Goal: Task Accomplishment & Management: Manage account settings

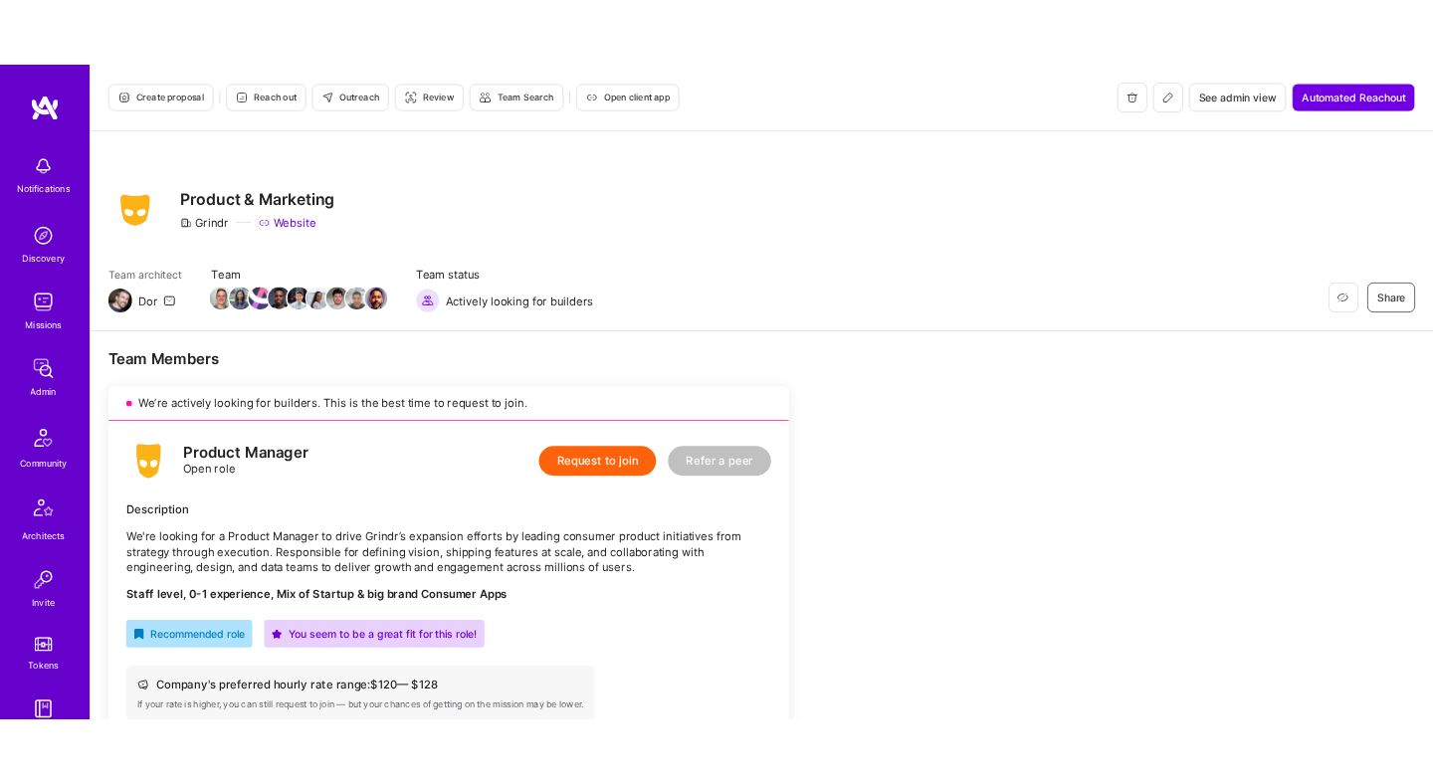
scroll to position [1199, 0]
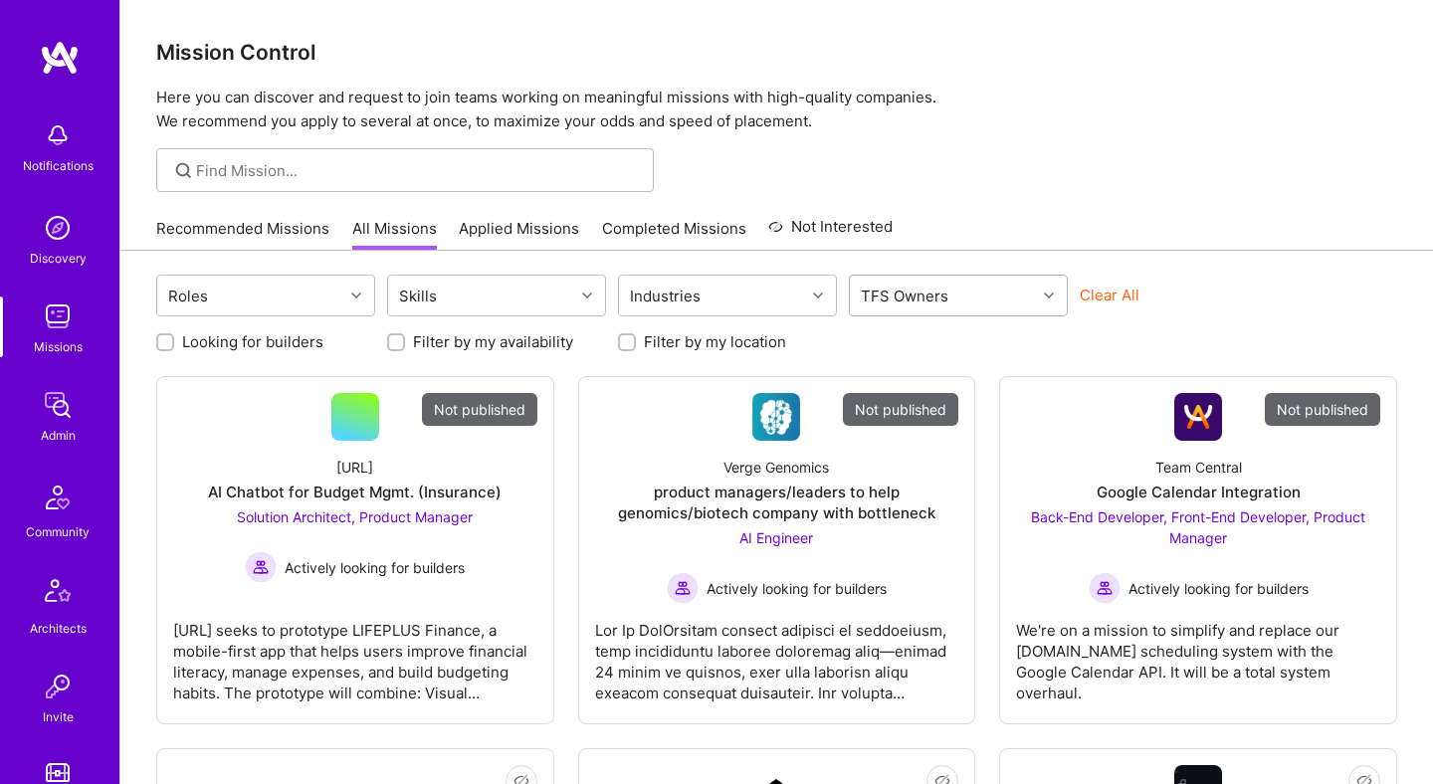
click at [1010, 295] on div "TFS Owners" at bounding box center [943, 296] width 186 height 40
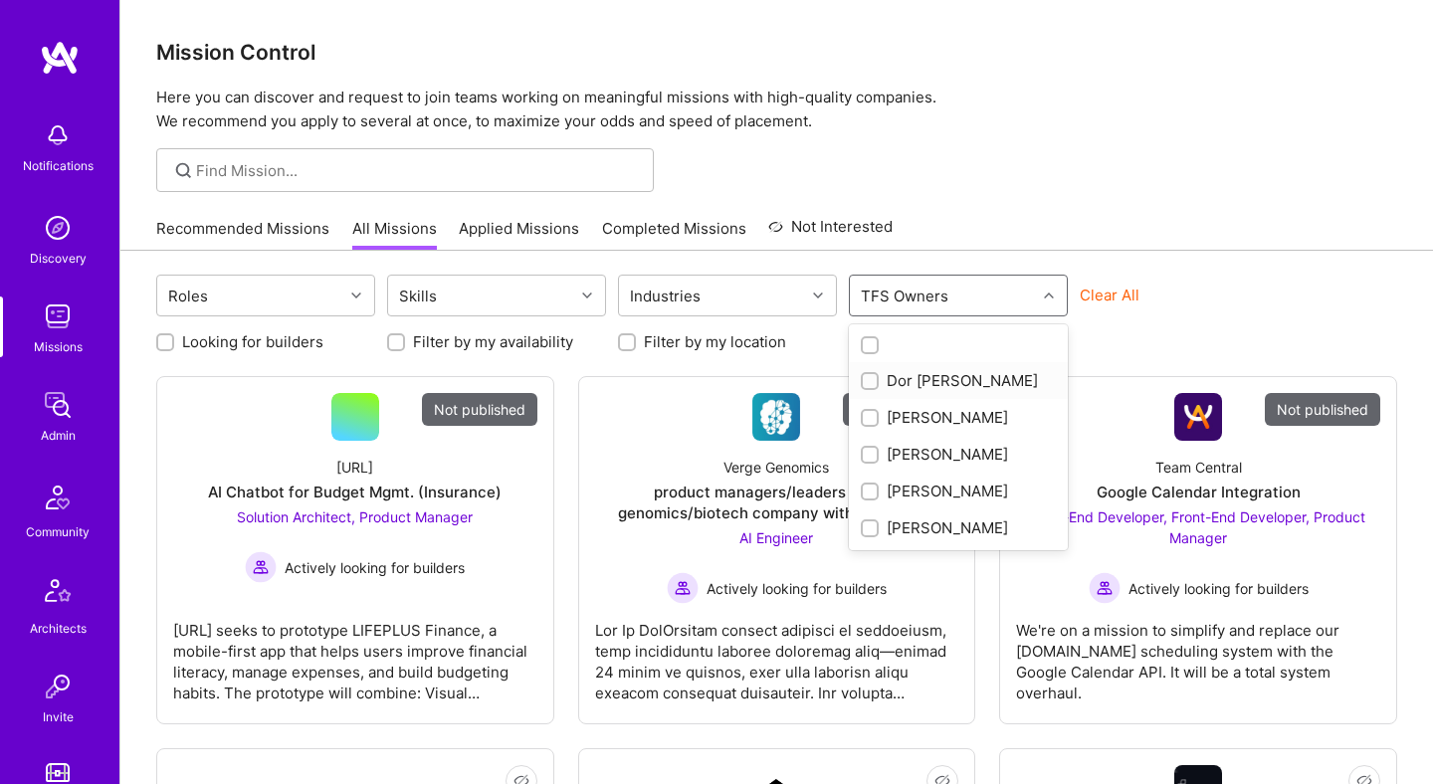
click at [946, 373] on div "Dor Groner" at bounding box center [958, 380] width 195 height 21
checkbox input "true"
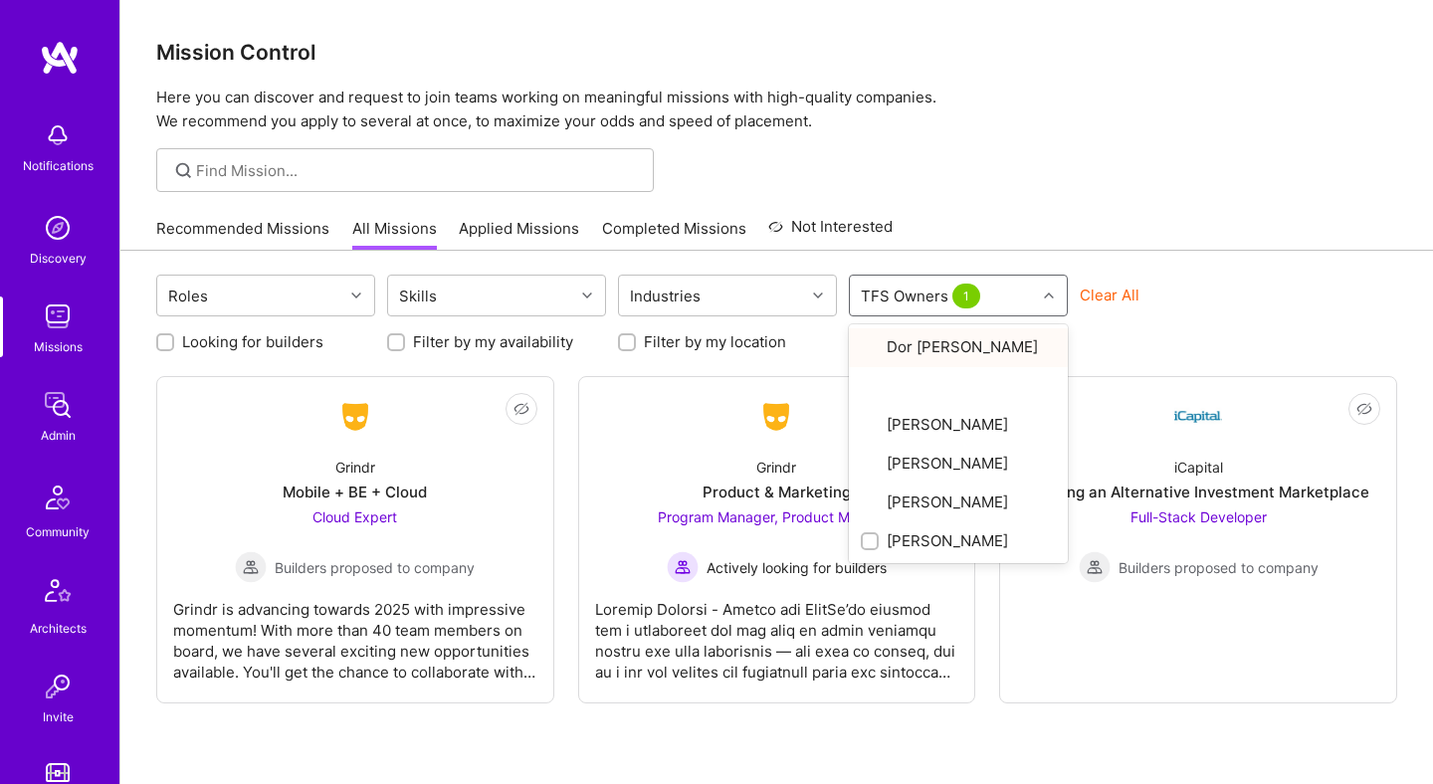
drag, startPoint x: 1210, startPoint y: 235, endPoint x: 799, endPoint y: 318, distance: 419.5
click at [1210, 235] on div "Recommended Missions All Missions Applied Missions Completed Missions Not Inter…" at bounding box center [776, 228] width 1241 height 43
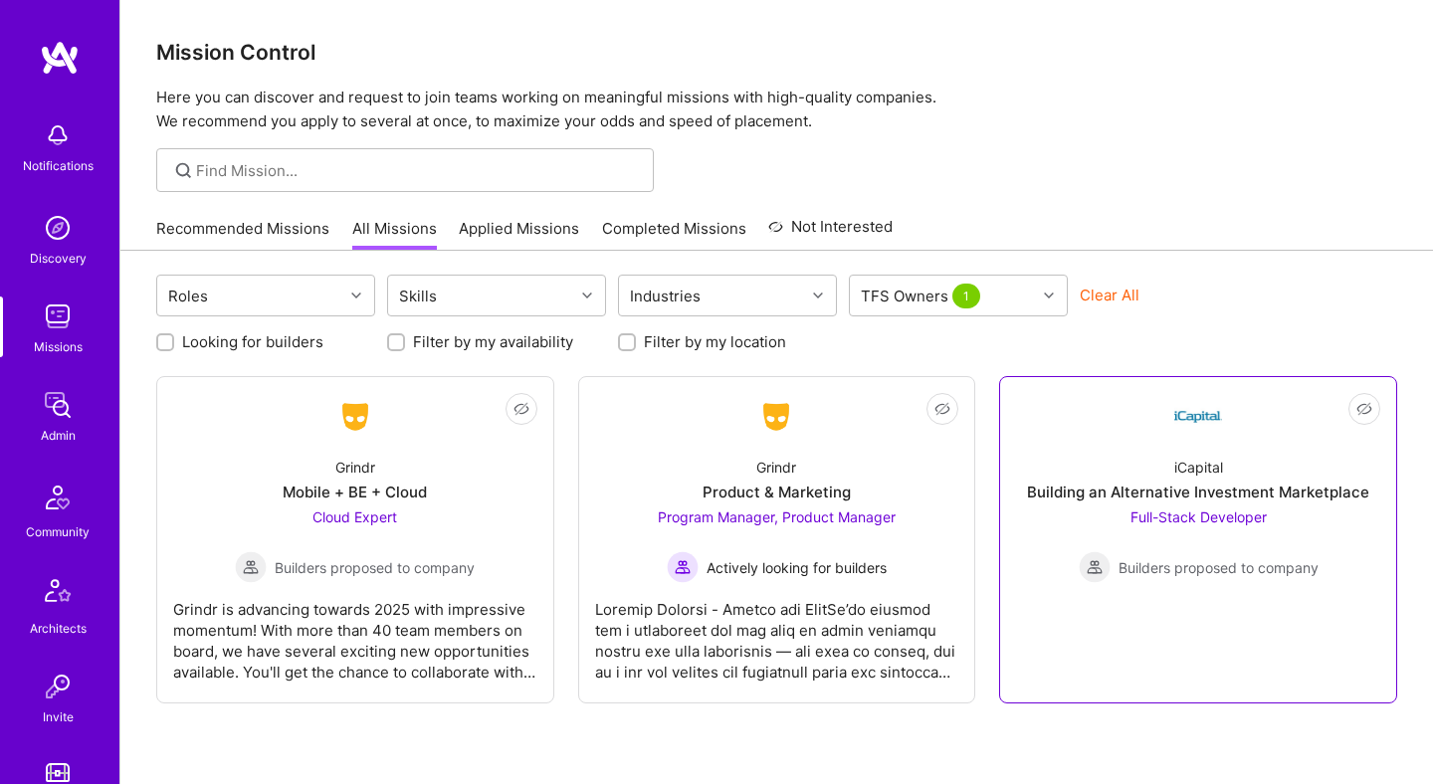
click at [1041, 449] on div "iCapital Building an Alternative Investment Marketplace Full-Stack Developer Bu…" at bounding box center [1198, 512] width 364 height 142
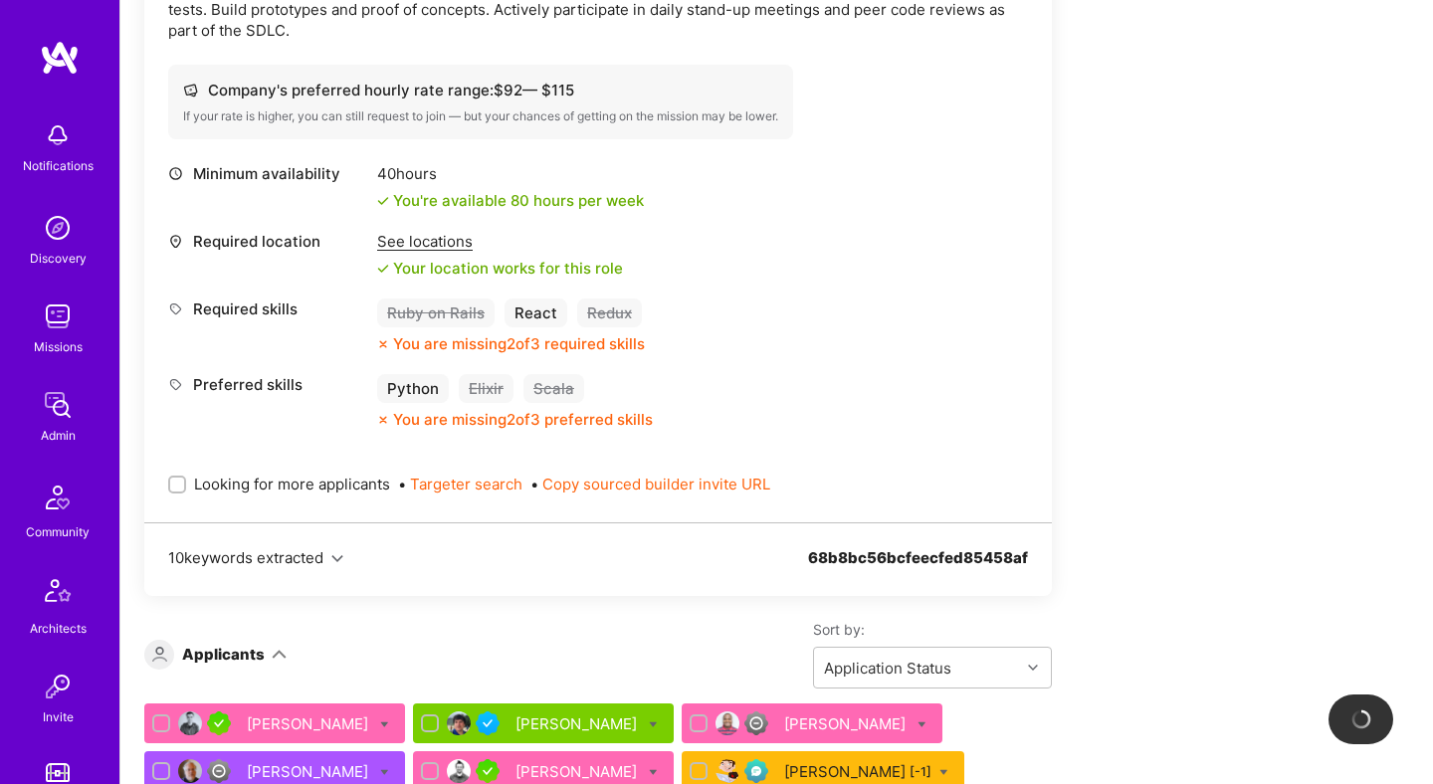
scroll to position [747, 0]
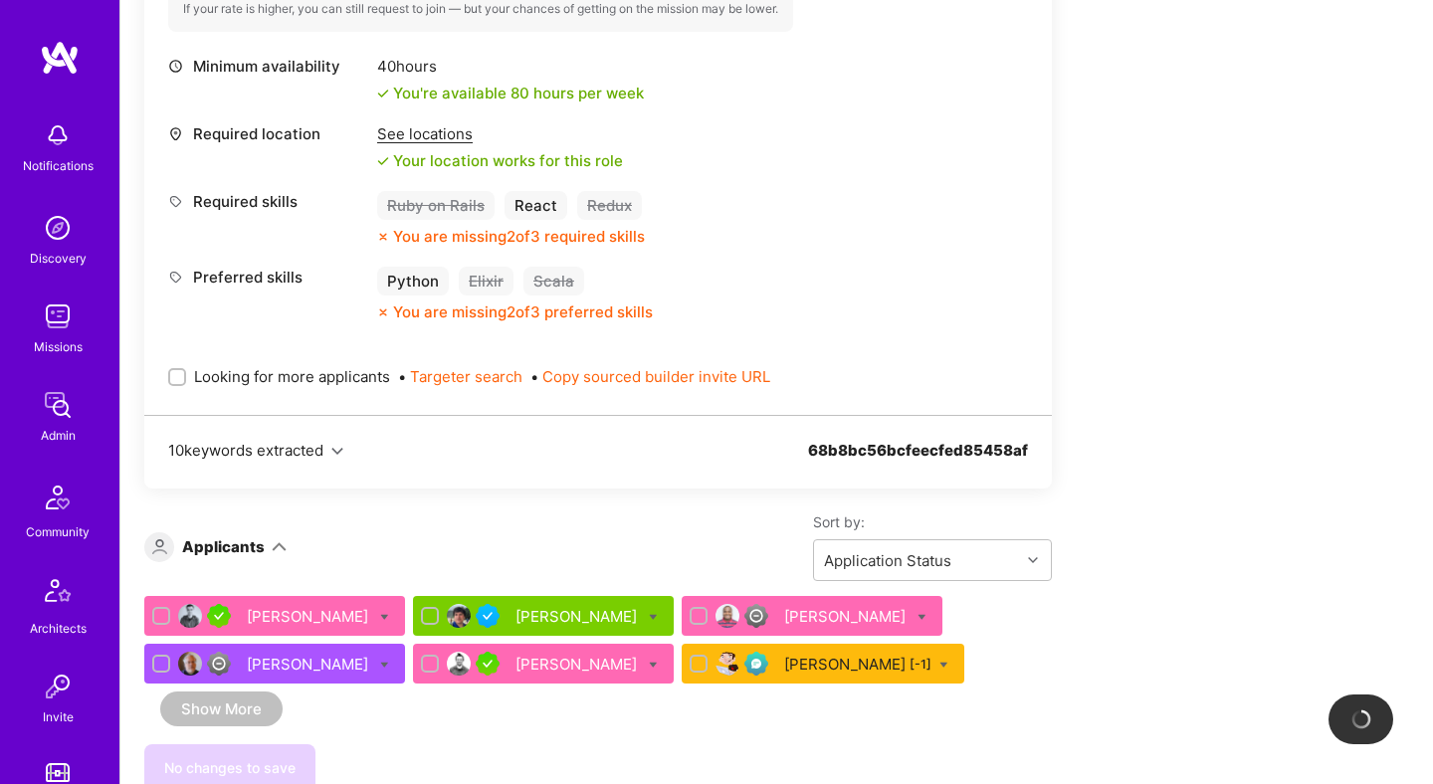
click at [177, 376] on input "Looking for more applicants" at bounding box center [179, 378] width 14 height 14
checkbox input "true"
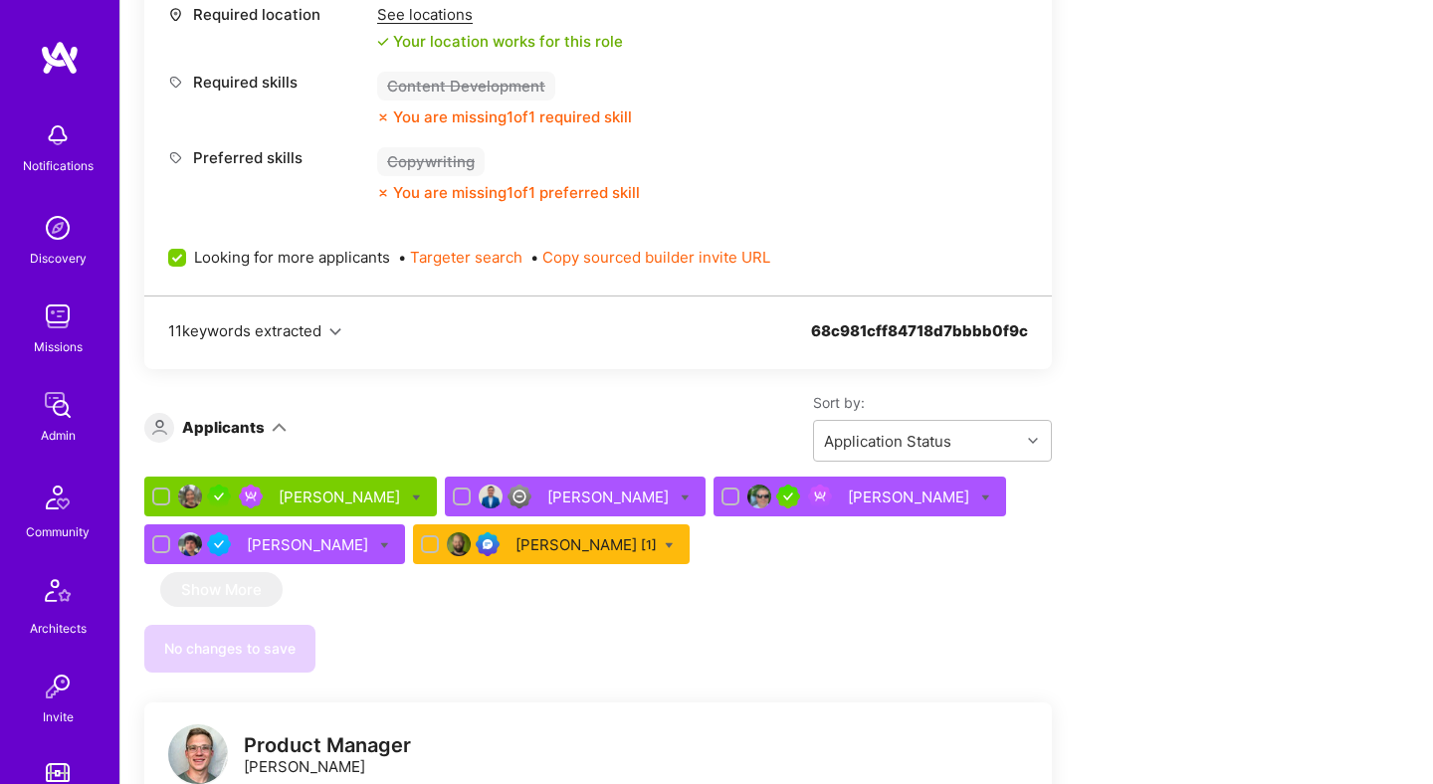
scroll to position [2193, 0]
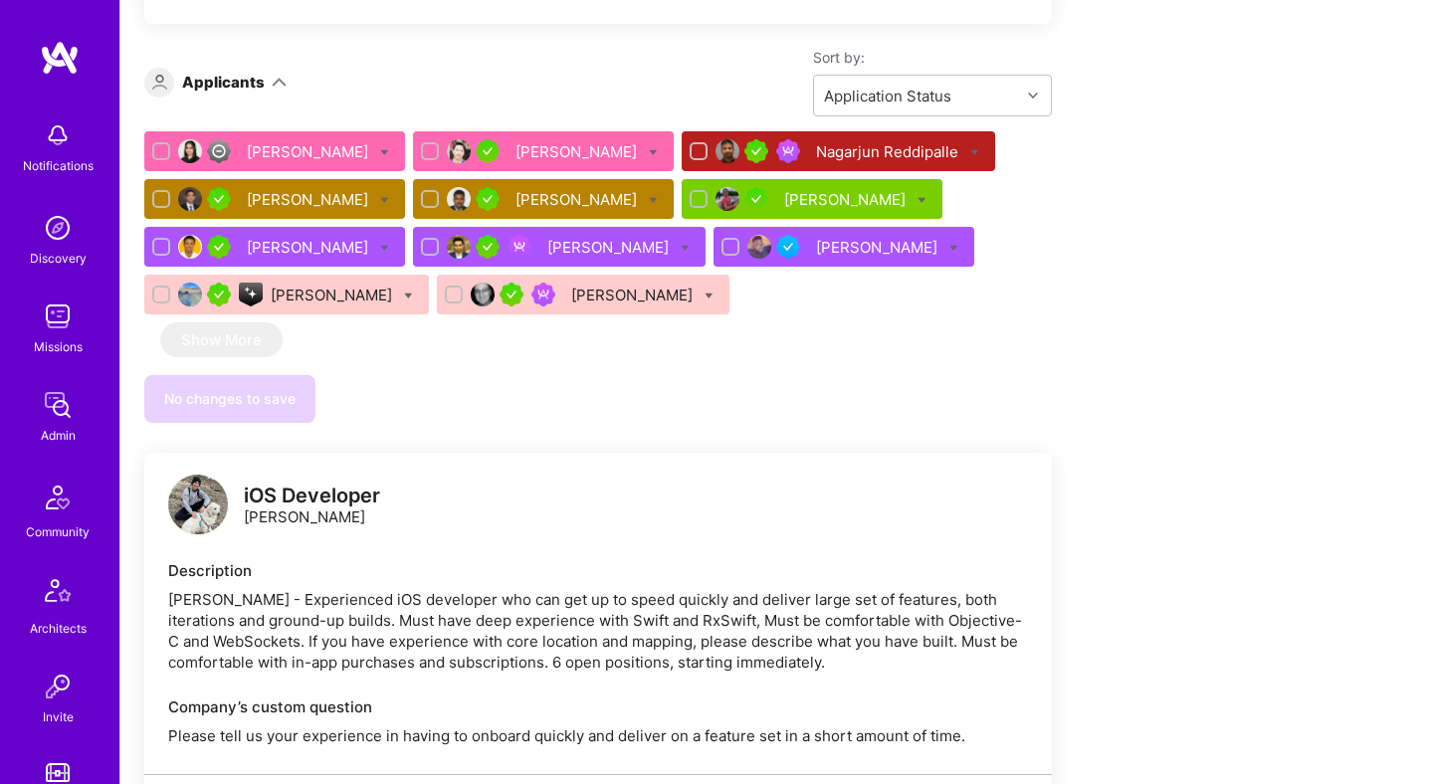
scroll to position [1018, 0]
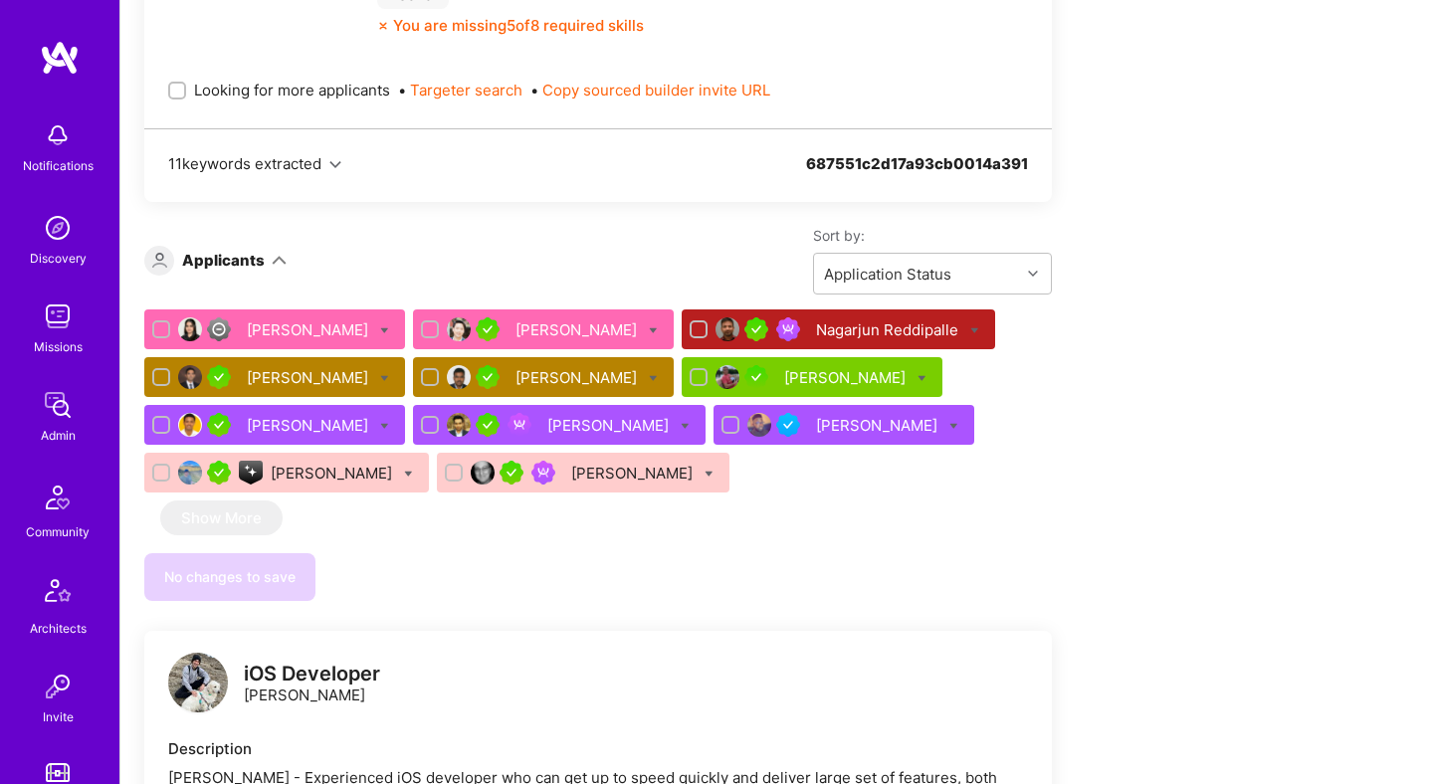
click at [286, 80] on span "Looking for more applicants" at bounding box center [292, 90] width 196 height 21
click at [186, 85] on input "Looking for more applicants" at bounding box center [179, 92] width 14 height 14
checkbox input "true"
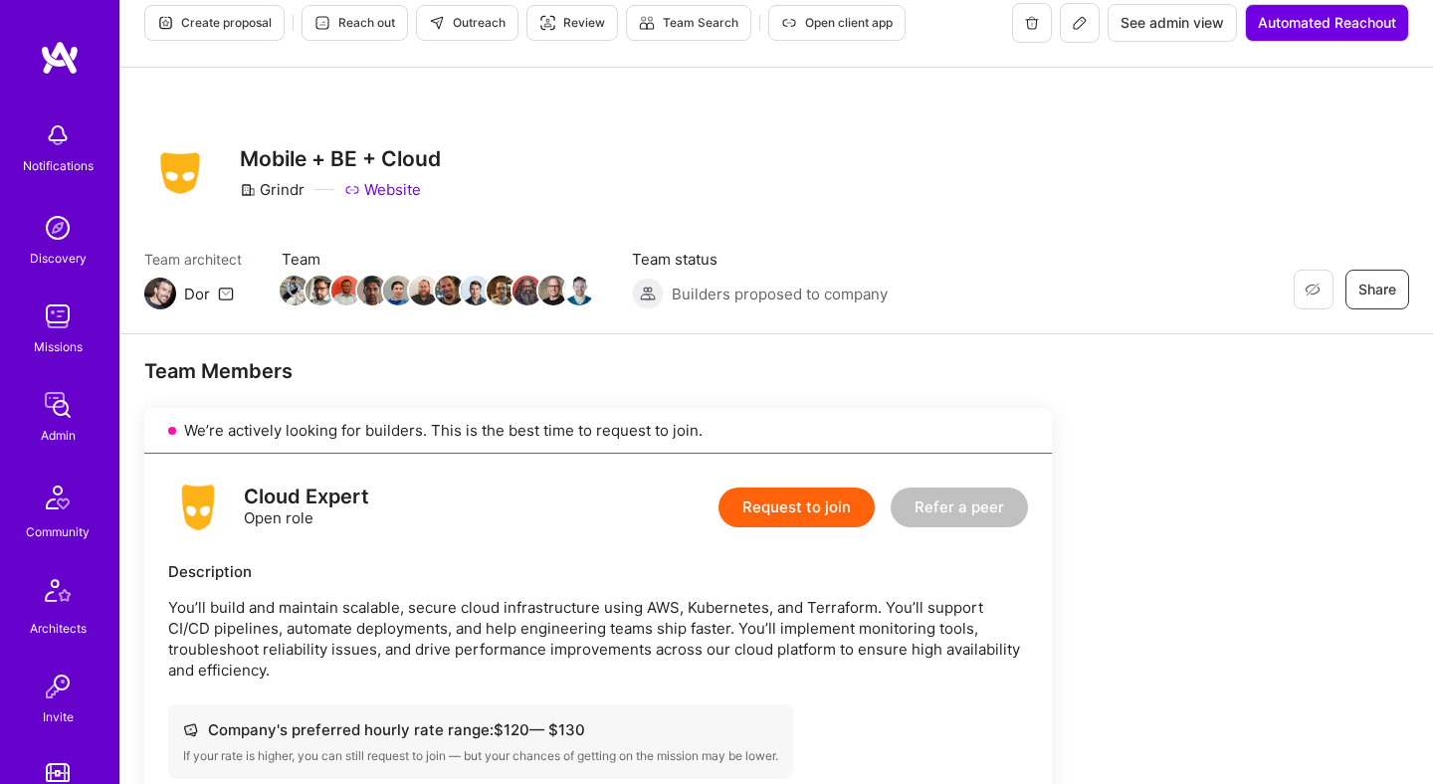
scroll to position [19, 0]
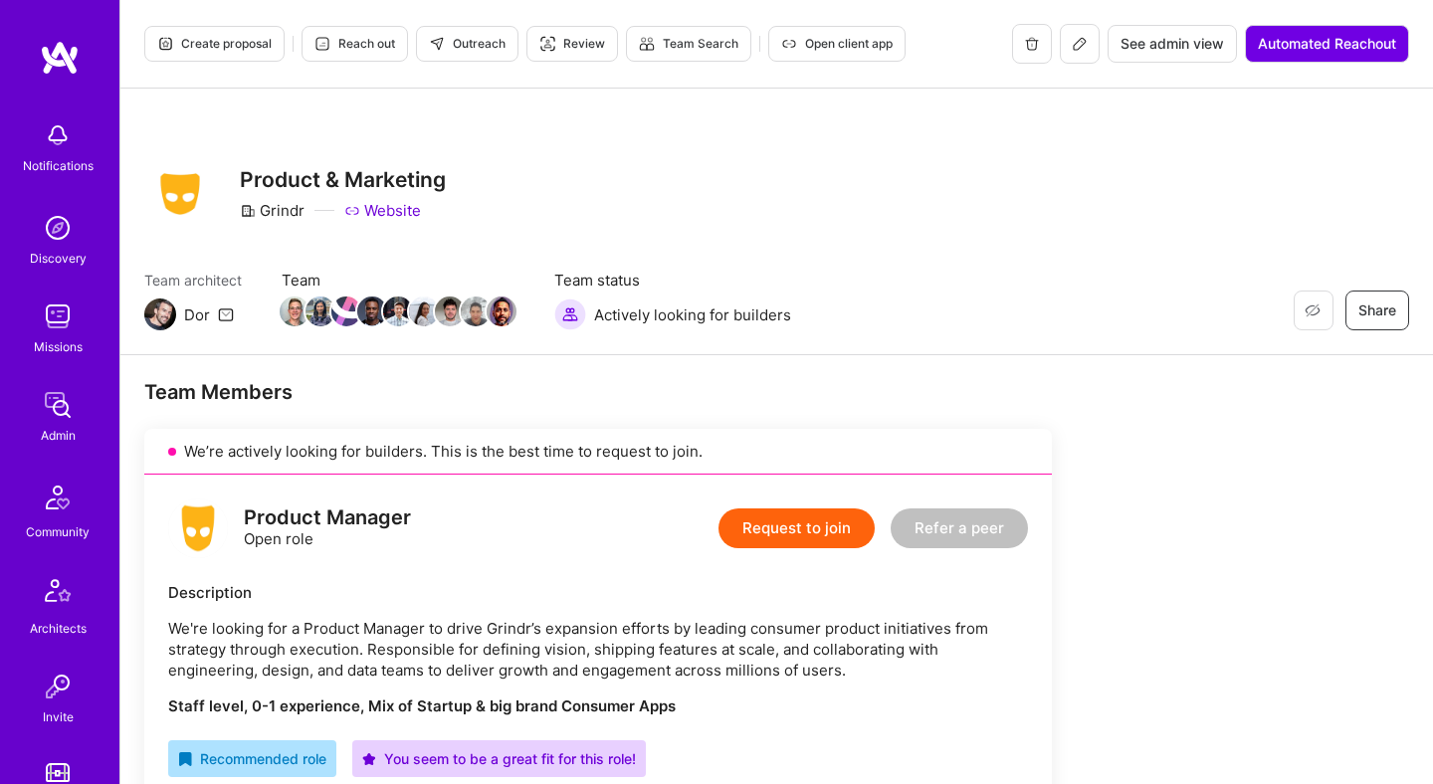
scroll to position [1199, 0]
